Goal: Information Seeking & Learning: Check status

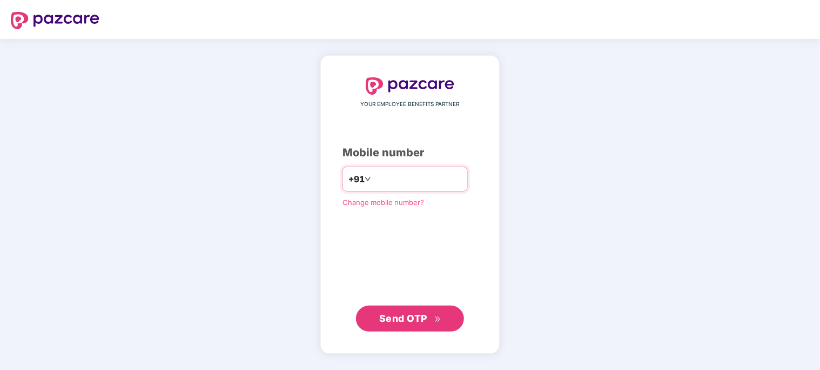
type input "**********"
click at [408, 321] on span "Send OTP" at bounding box center [403, 317] width 48 height 11
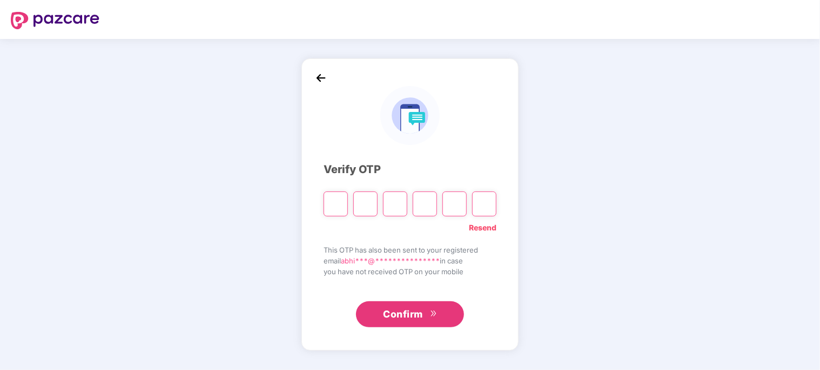
type input "*"
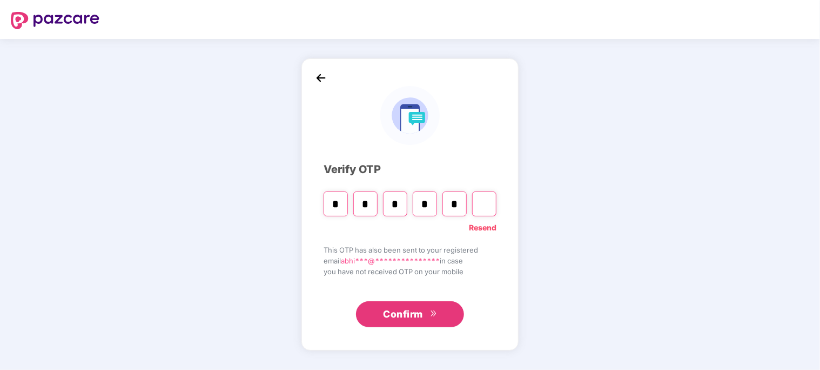
type input "*"
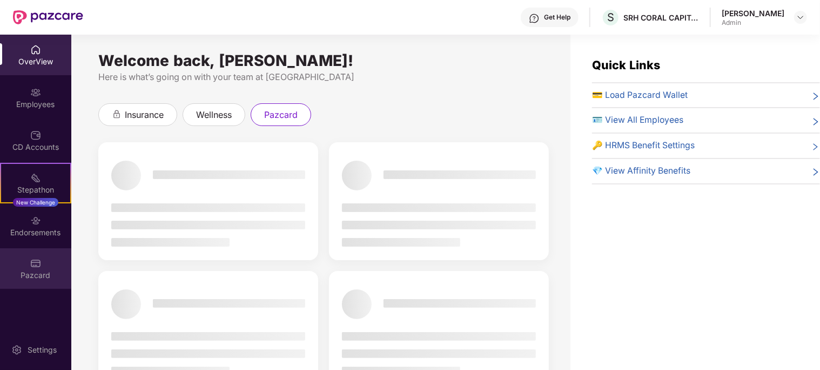
click at [44, 267] on div "Pazcard" at bounding box center [35, 268] width 71 height 41
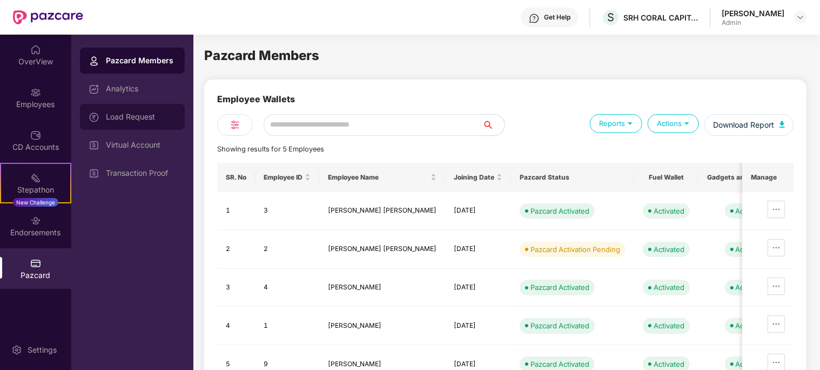
click at [123, 117] on div "Load Request" at bounding box center [141, 116] width 70 height 9
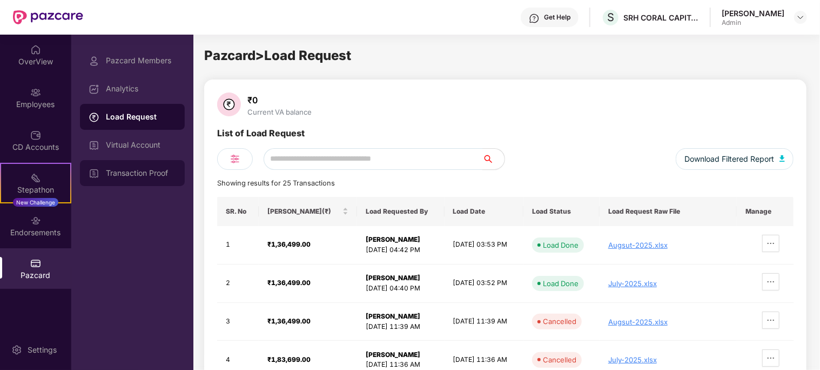
click at [129, 168] on div "Transaction Proof" at bounding box center [132, 173] width 105 height 26
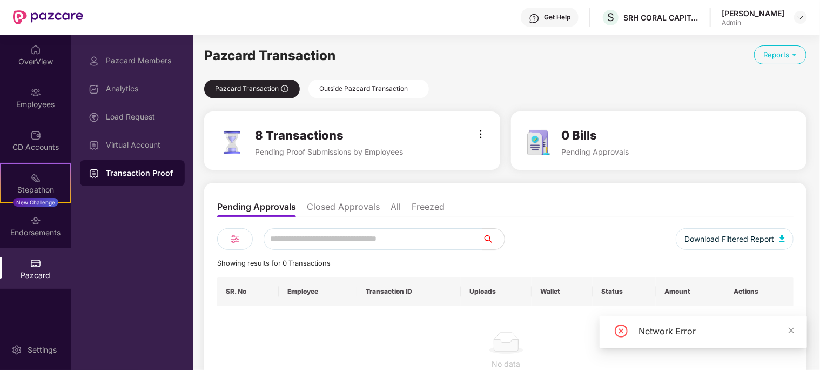
click at [351, 89] on div "Outside Pazcard Transaction" at bounding box center [369, 88] width 120 height 19
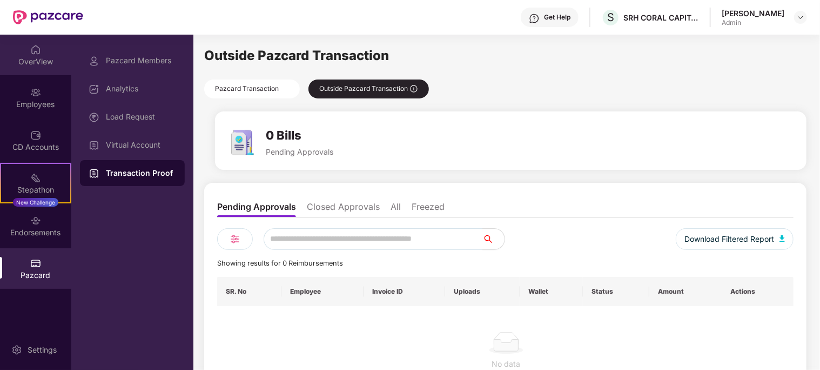
click at [37, 61] on div "OverView" at bounding box center [35, 61] width 71 height 11
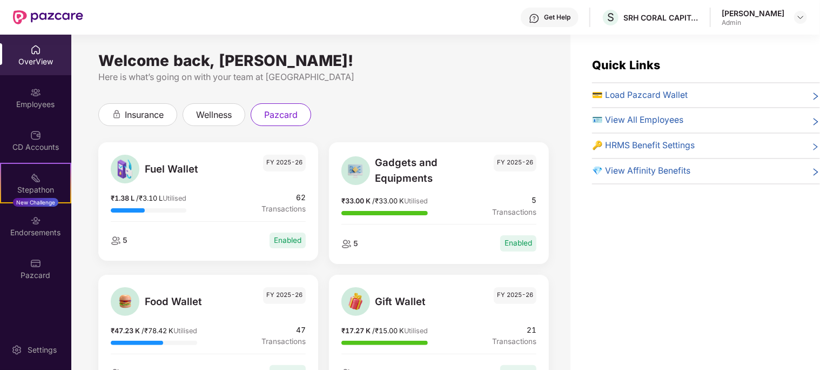
click at [124, 240] on span "5" at bounding box center [124, 240] width 7 height 9
click at [134, 210] on div at bounding box center [127, 210] width 33 height 4
click at [128, 192] on div "₹1.38 L / ₹3.10 L Utilised" at bounding box center [149, 198] width 76 height 12
click at [178, 197] on span "Utilised" at bounding box center [175, 198] width 24 height 8
click at [428, 198] on span "Utilised" at bounding box center [416, 201] width 24 height 8
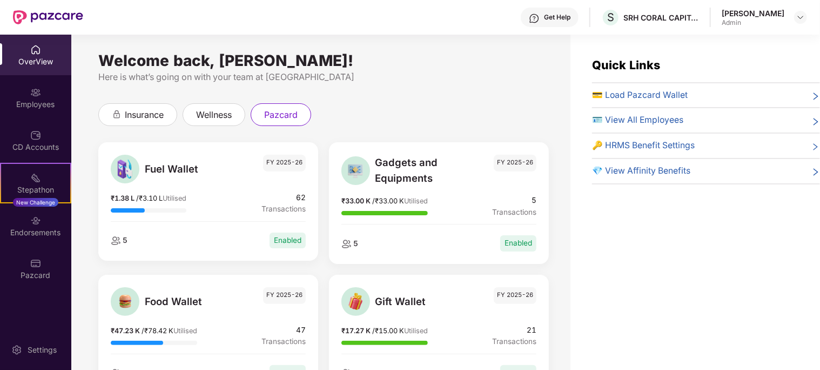
click at [532, 196] on span "5" at bounding box center [514, 200] width 44 height 11
click at [518, 243] on div "Enabled" at bounding box center [518, 243] width 36 height 16
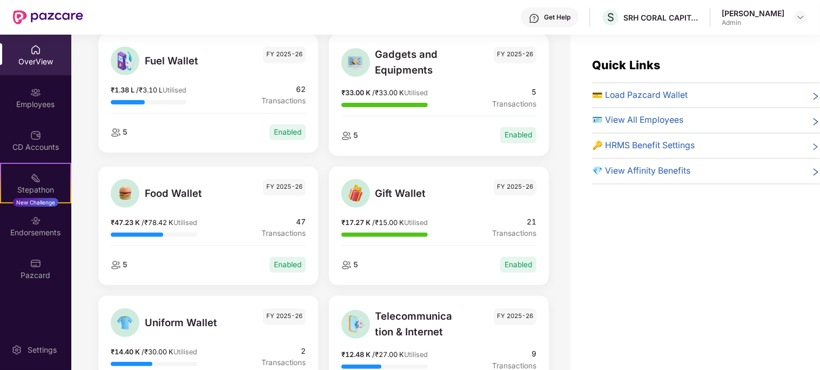
click at [162, 236] on div at bounding box center [137, 234] width 52 height 4
click at [164, 226] on div "₹47.23 K / ₹78.42 K Utilised" at bounding box center [154, 222] width 86 height 12
drag, startPoint x: 270, startPoint y: 232, endPoint x: 278, endPoint y: 234, distance: 8.4
click at [270, 232] on span "Transactions" at bounding box center [284, 232] width 44 height 11
click at [408, 231] on div at bounding box center [384, 234] width 86 height 12
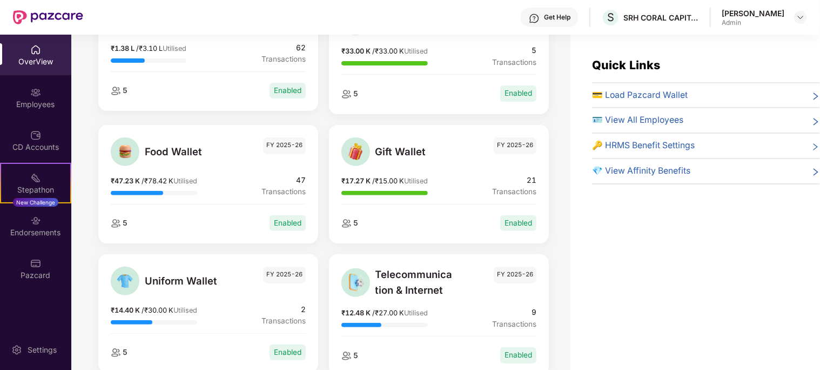
scroll to position [216, 0]
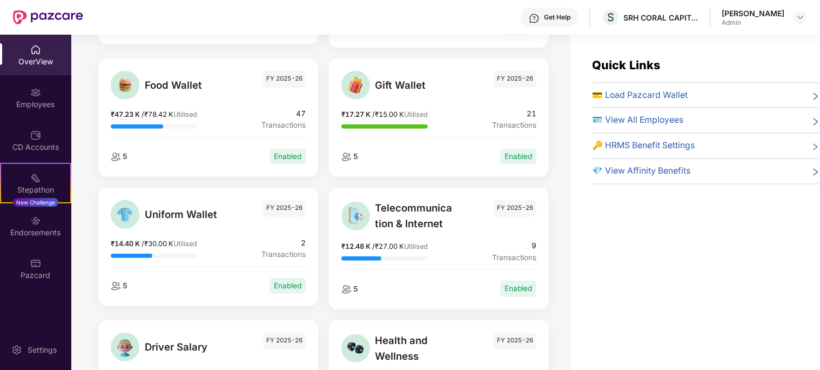
click at [159, 220] on span "Uniform Wallet" at bounding box center [184, 214] width 79 height 16
click at [151, 239] on span "/ ₹30.00 K" at bounding box center [158, 243] width 32 height 8
click at [400, 209] on span "Telecommunication & Internet" at bounding box center [415, 215] width 79 height 31
click at [382, 251] on div "₹12.48 K / ₹27.00 K Utilised" at bounding box center [384, 246] width 86 height 12
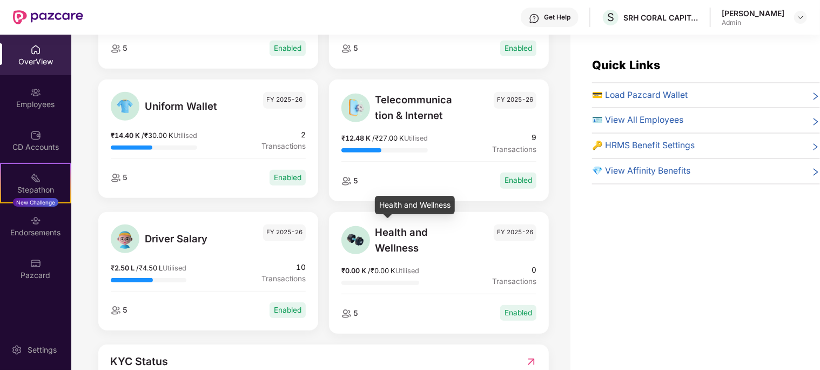
click at [400, 245] on span "Health and Wellness" at bounding box center [415, 239] width 79 height 31
click at [381, 279] on div at bounding box center [380, 282] width 78 height 12
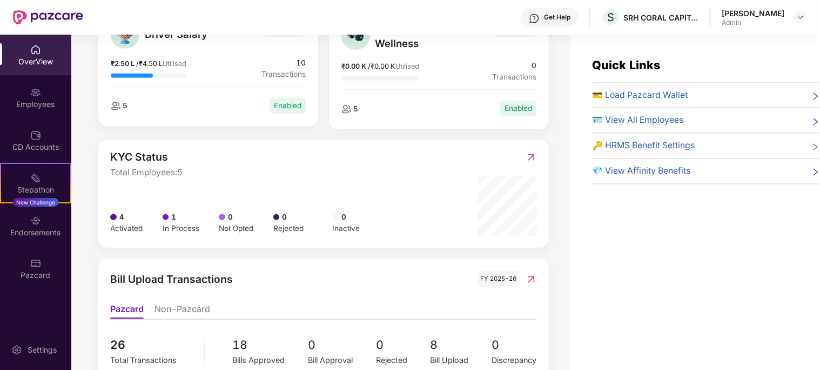
scroll to position [585, 0]
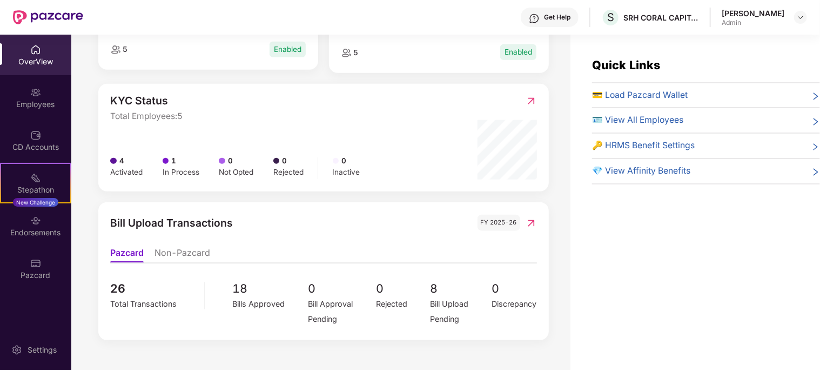
click at [184, 254] on li "Non-Pazcard" at bounding box center [183, 255] width 56 height 16
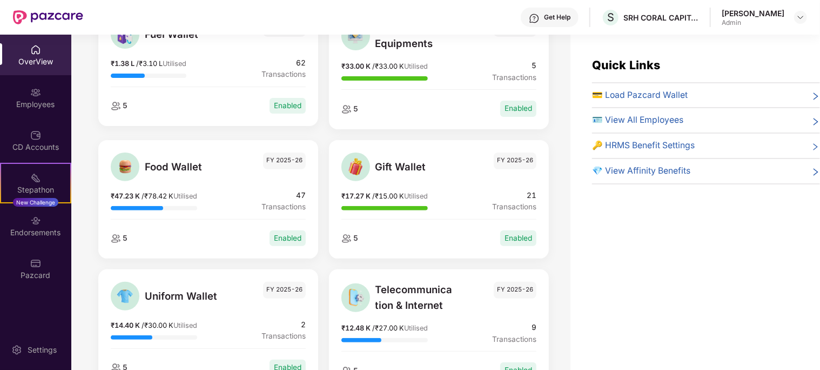
scroll to position [0, 0]
